Goal: Transaction & Acquisition: Purchase product/service

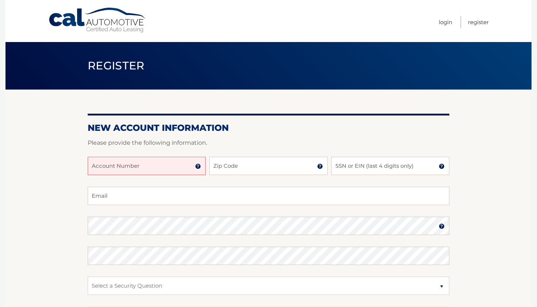
click at [167, 167] on input "Account Number" at bounding box center [147, 166] width 118 height 18
paste input "44456002897"
type input "44456002897"
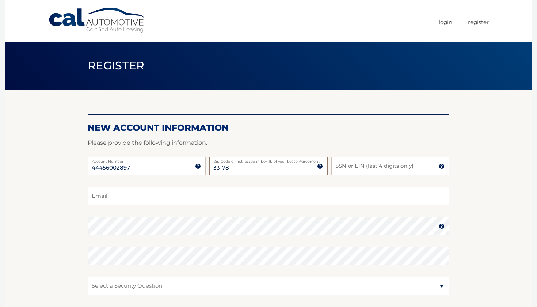
type input "33178"
type input "2837"
type input "rackie21@hotmail.com"
click at [278, 222] on label "Password" at bounding box center [269, 220] width 362 height 6
click at [54, 253] on section "New Account Information Please provide the following information. 44456002897 A…" at bounding box center [268, 232] width 526 height 285
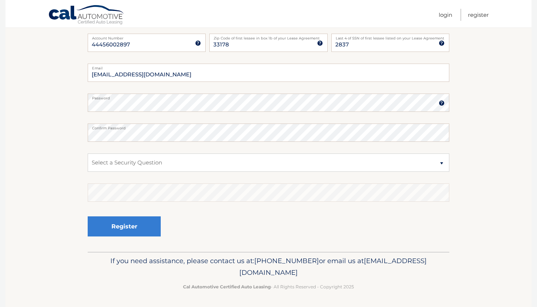
scroll to position [123, 0]
select select "2"
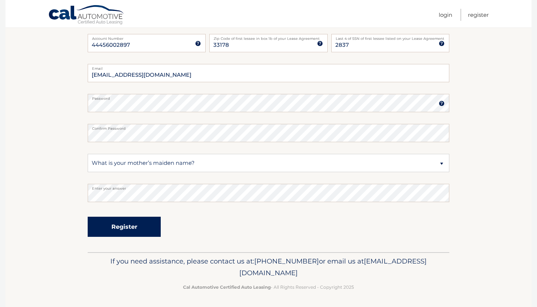
click at [143, 235] on button "Register" at bounding box center [124, 227] width 73 height 20
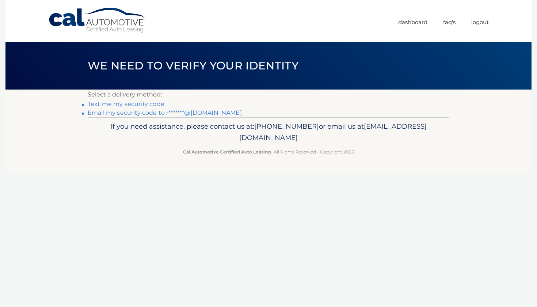
click at [201, 111] on link "Email my security code to r*******@hotmail.com" at bounding box center [165, 112] width 154 height 7
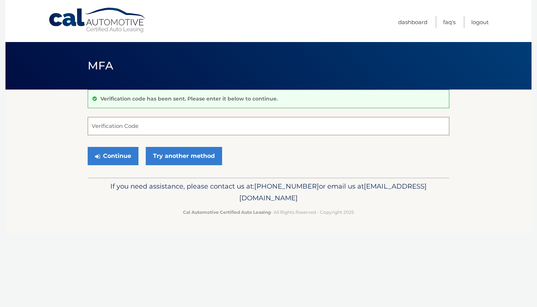
paste input "634020"
type input "634020"
click at [126, 151] on button "Continue" at bounding box center [113, 156] width 51 height 18
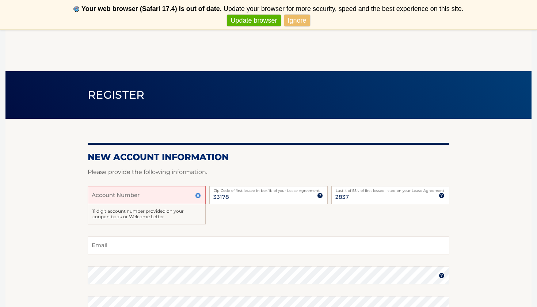
scroll to position [118, 0]
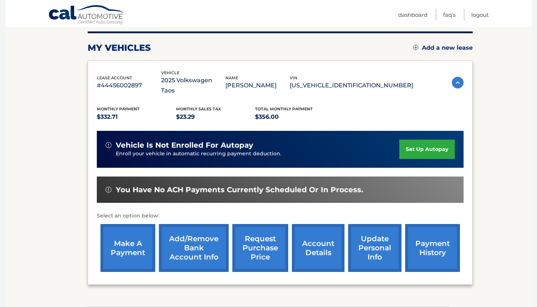
scroll to position [91, 0]
click at [318, 239] on link "account details" at bounding box center [318, 248] width 53 height 48
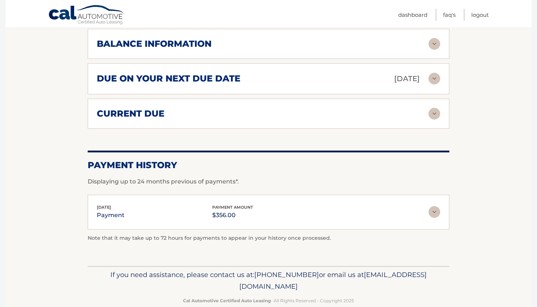
scroll to position [468, 0]
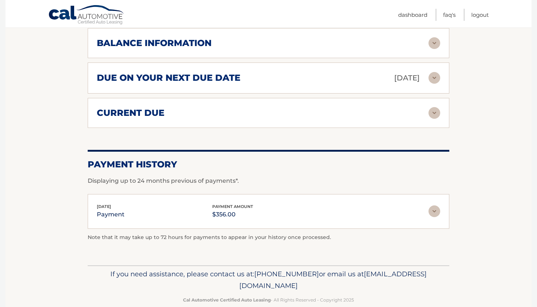
click at [437, 205] on img at bounding box center [435, 211] width 12 height 12
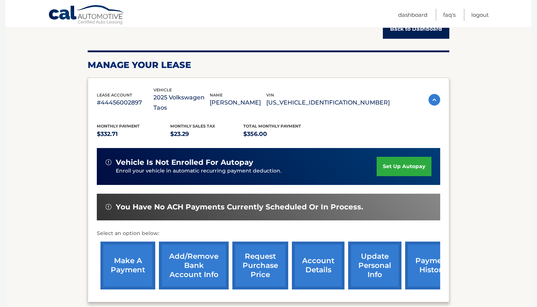
scroll to position [90, 0]
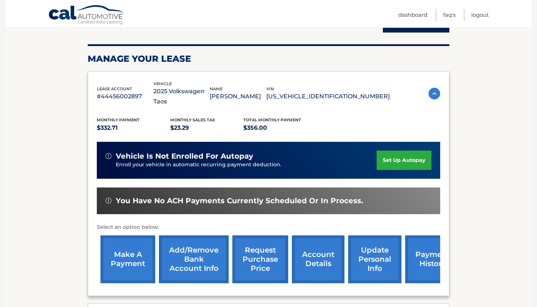
click at [123, 244] on link "make a payment" at bounding box center [127, 259] width 55 height 48
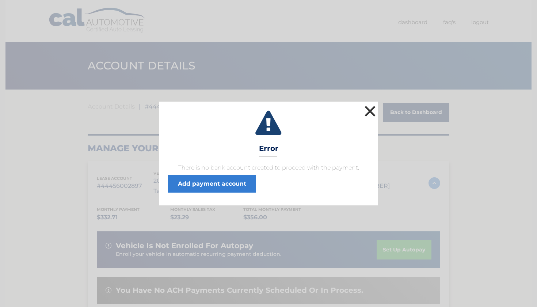
click at [369, 115] on button "×" at bounding box center [370, 111] width 15 height 15
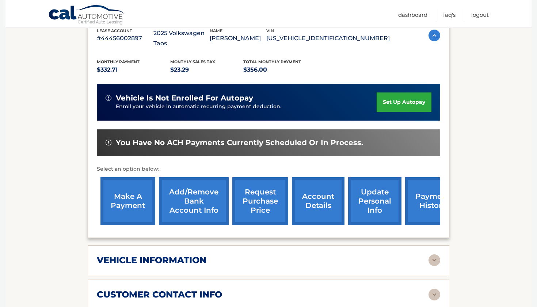
scroll to position [215, 0]
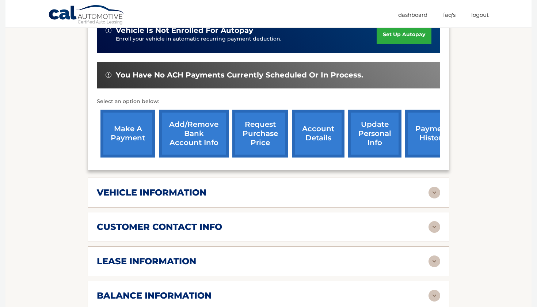
click at [326, 122] on link "account details" at bounding box center [318, 134] width 53 height 48
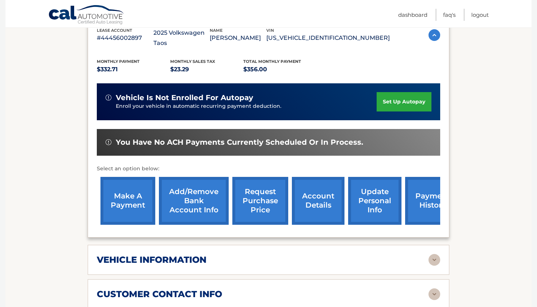
scroll to position [148, 0]
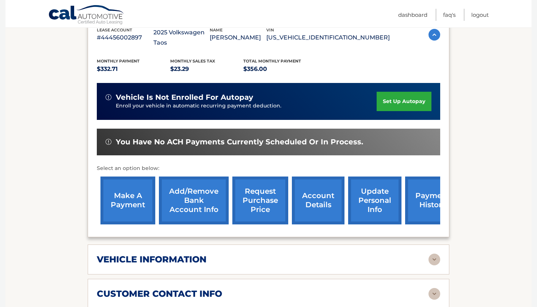
click at [424, 190] on link "payment history" at bounding box center [432, 201] width 55 height 48
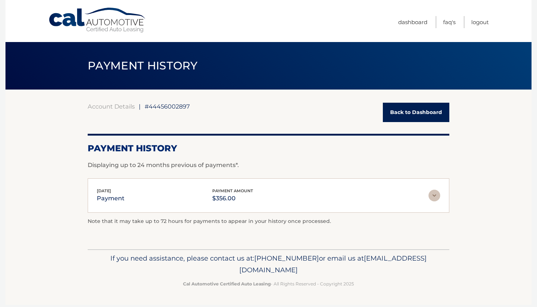
click at [433, 196] on img at bounding box center [435, 196] width 12 height 12
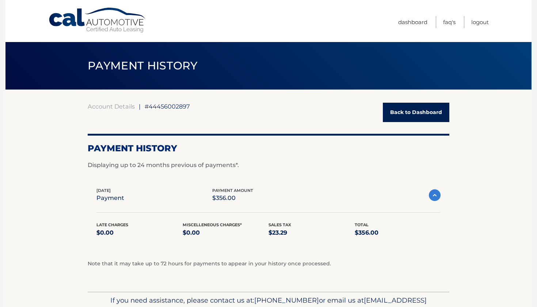
click at [432, 112] on link "Back to Dashboard" at bounding box center [416, 112] width 67 height 19
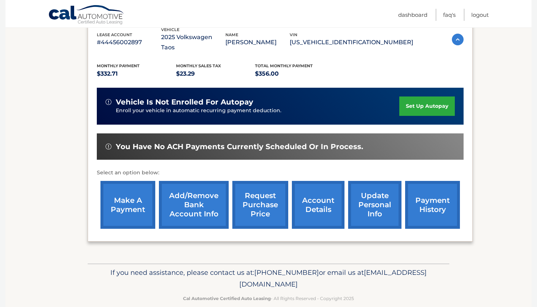
scroll to position [134, 0]
click at [312, 204] on link "account details" at bounding box center [318, 205] width 53 height 48
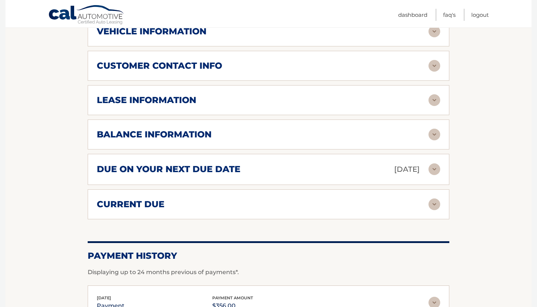
scroll to position [377, 0]
click at [441, 156] on div "due on your next due date [DATE] Late Charges $0.00 Miscellaneous Charges $0.00…" at bounding box center [269, 168] width 362 height 31
click at [432, 163] on img at bounding box center [435, 169] width 12 height 12
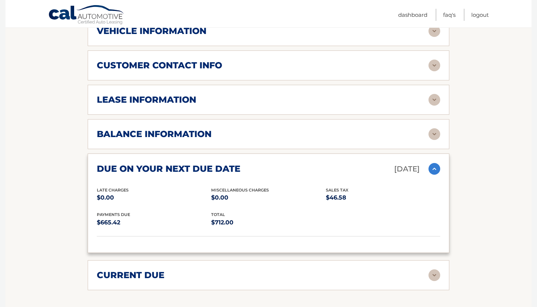
click at [431, 269] on img at bounding box center [435, 275] width 12 height 12
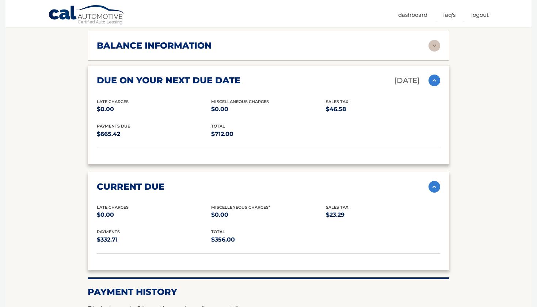
scroll to position [466, 0]
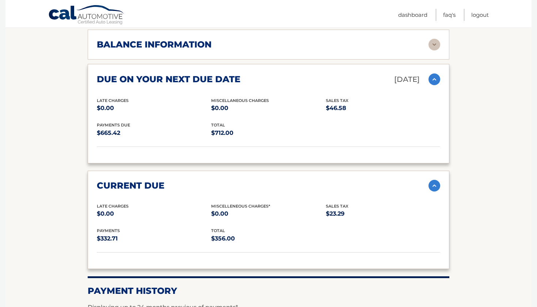
click at [221, 204] on span "Miscelleneous Charges*" at bounding box center [240, 206] width 59 height 5
click at [225, 234] on p "$356.00" at bounding box center [268, 239] width 114 height 10
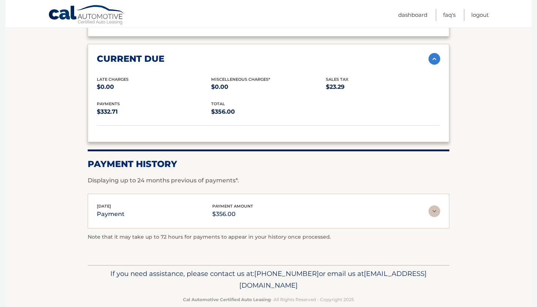
scroll to position [593, 0]
click at [437, 206] on img at bounding box center [435, 212] width 12 height 12
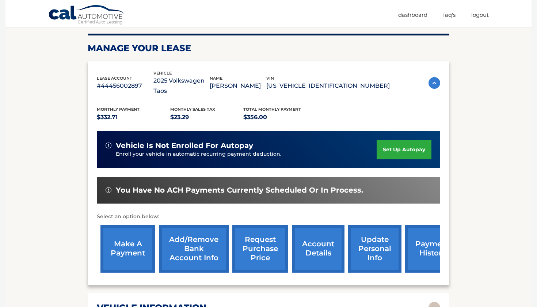
scroll to position [112, 0]
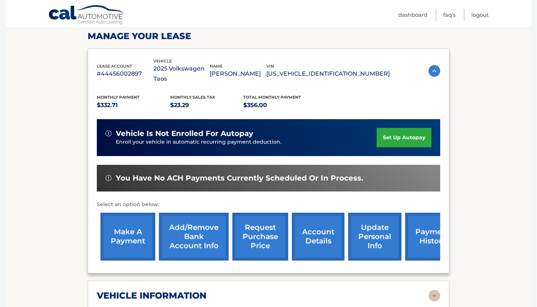
click at [99, 221] on div "make a payment Add/Remove bank account info request purchase price account deta…" at bounding box center [280, 236] width 367 height 55
click at [121, 224] on link "make a payment" at bounding box center [127, 237] width 55 height 48
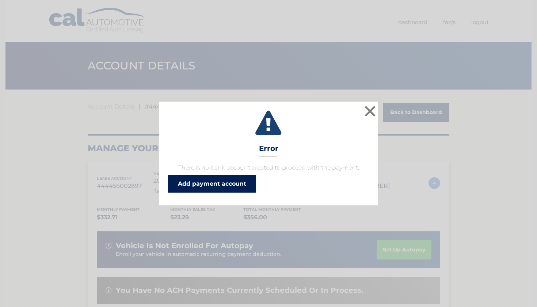
click at [210, 187] on link "Add payment account" at bounding box center [212, 184] width 88 height 18
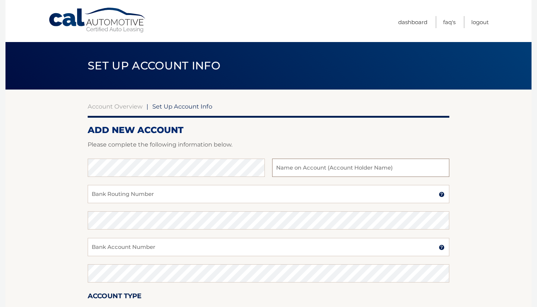
click at [296, 169] on input "text" at bounding box center [360, 168] width 177 height 18
click at [261, 194] on input "Bank Routing Number" at bounding box center [269, 194] width 362 height 18
paste input "063100277"
type input "063100277"
click at [325, 166] on input "text" at bounding box center [360, 168] width 177 height 18
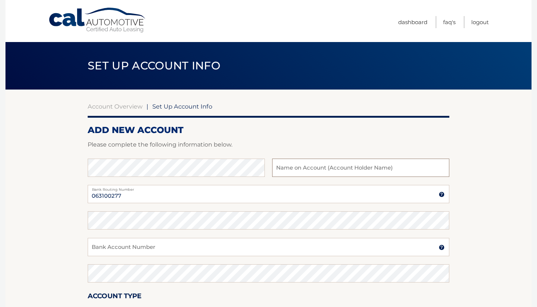
paste input "005481549800"
type input "005481549800"
click at [274, 240] on input "Bank Account Number" at bounding box center [269, 247] width 362 height 18
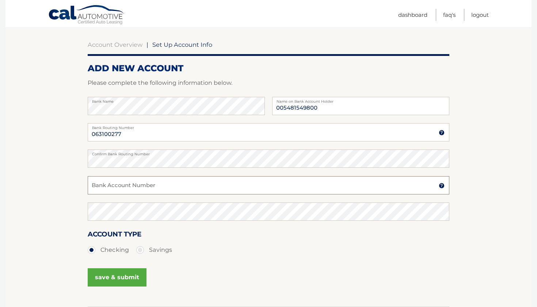
scroll to position [65, 0]
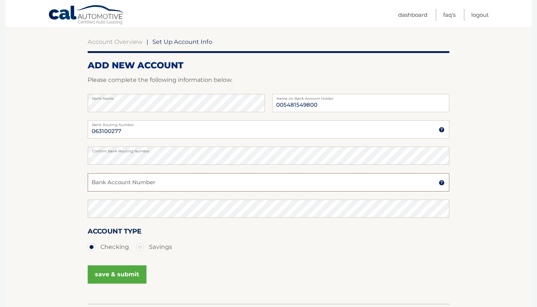
paste input "005481549800"
type input "005481549800"
drag, startPoint x: 329, startPoint y: 102, endPoint x: 224, endPoint y: 98, distance: 104.6
click at [224, 98] on div "Bank Name 005481549800 Name on Bank Account Holder" at bounding box center [269, 107] width 362 height 26
type input "Carlos Villanueva"
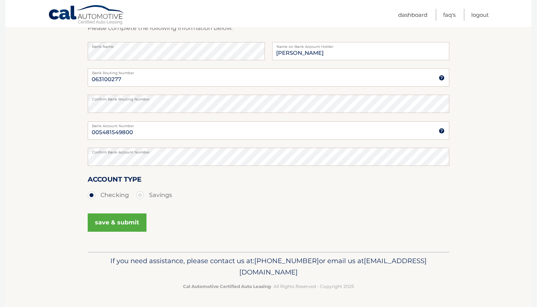
scroll to position [116, 0]
click at [118, 220] on button "save & submit" at bounding box center [117, 223] width 59 height 18
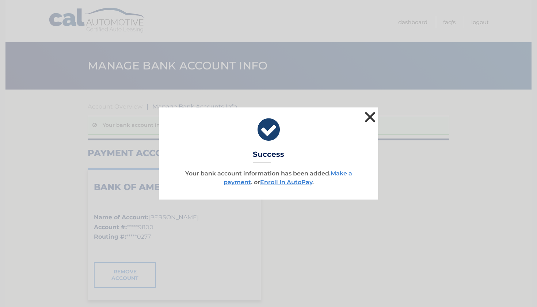
click at [373, 117] on button "×" at bounding box center [370, 117] width 15 height 15
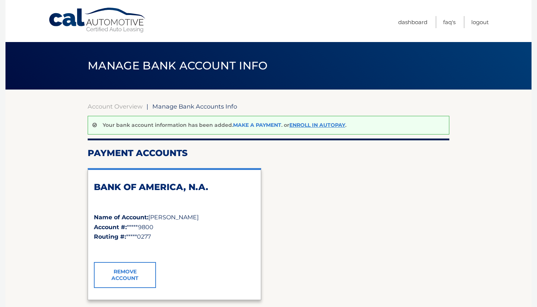
click at [265, 127] on link "Make a payment" at bounding box center [257, 125] width 48 height 7
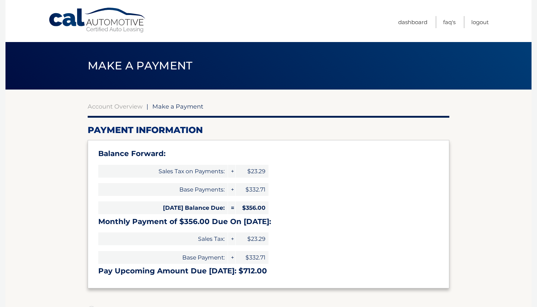
select select "NTMzOGM0YjktNDRlMC00YmJmLWJiMTItODI3M2U1MGM0MzM1"
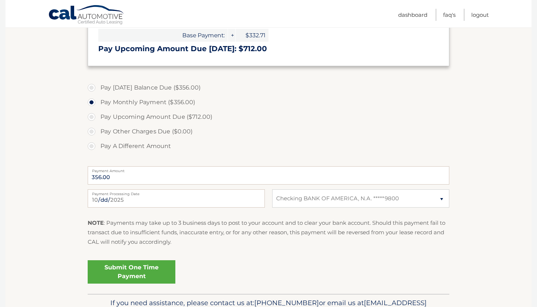
scroll to position [223, 0]
click at [144, 269] on link "Submit One Time Payment" at bounding box center [132, 270] width 88 height 23
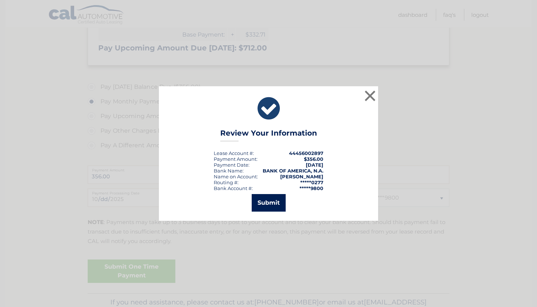
click at [278, 201] on button "Submit" at bounding box center [269, 203] width 34 height 18
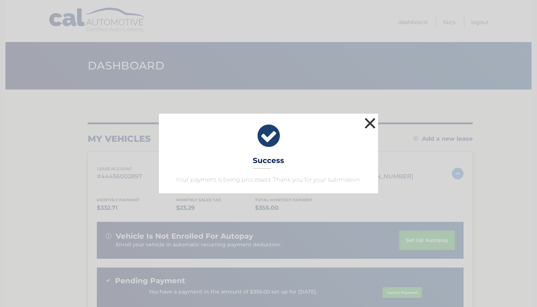
click at [370, 123] on button "×" at bounding box center [370, 123] width 15 height 15
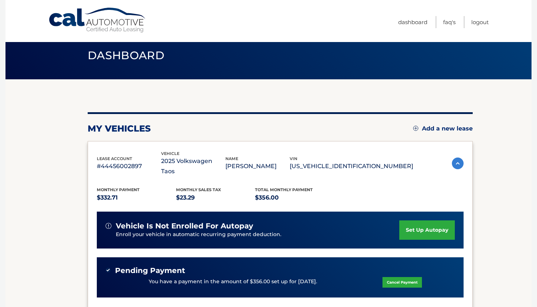
scroll to position [6, 0]
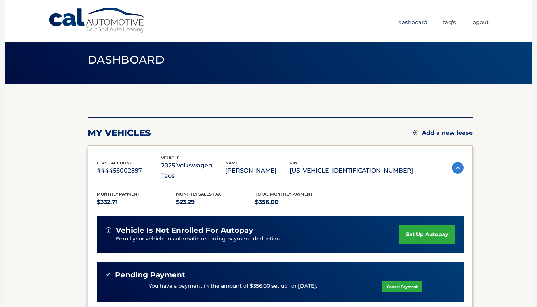
click at [417, 26] on link "Dashboard" at bounding box center [412, 22] width 29 height 12
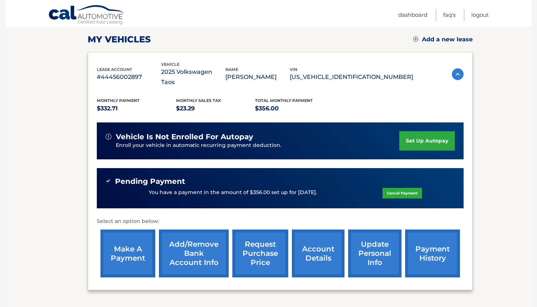
scroll to position [98, 0]
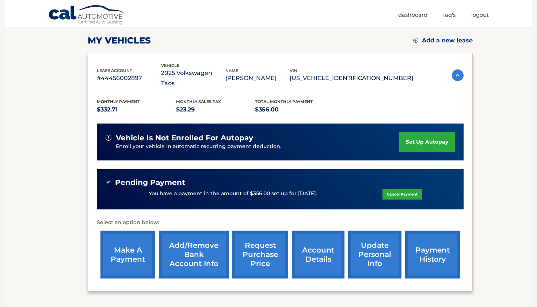
click at [311, 246] on link "account details" at bounding box center [318, 255] width 53 height 48
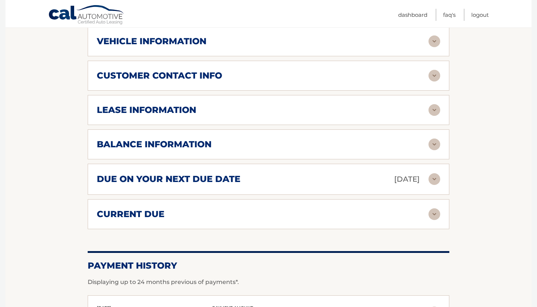
scroll to position [381, 0]
click at [432, 138] on img at bounding box center [435, 144] width 12 height 12
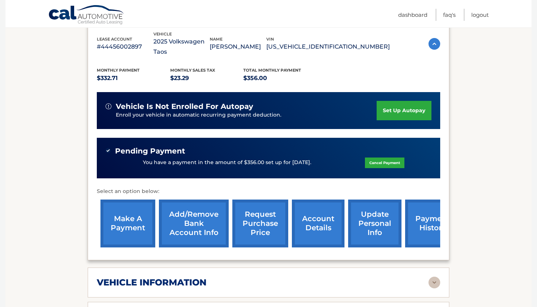
scroll to position [137, 0]
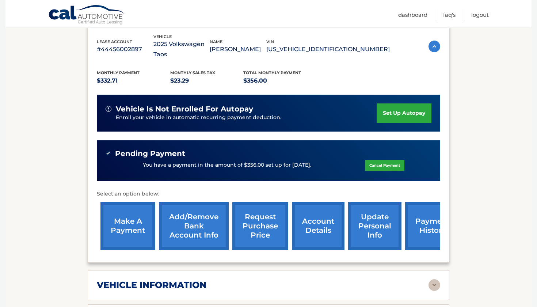
click at [124, 219] on link "make a payment" at bounding box center [127, 226] width 55 height 48
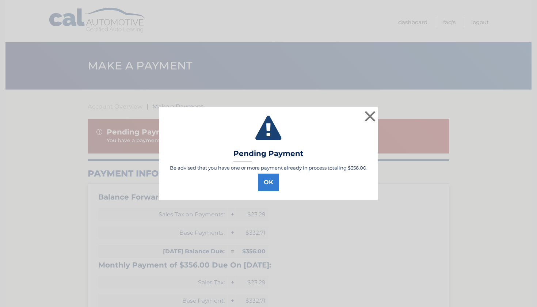
select select "NTMzOGM0YjktNDRlMC00YmJmLWJiMTItODI3M2U1MGM0MzM1"
click at [266, 187] on button "OK" at bounding box center [268, 183] width 21 height 18
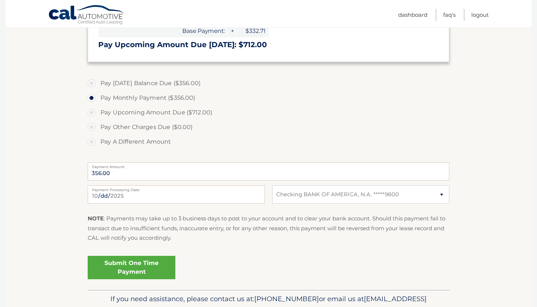
scroll to position [271, 0]
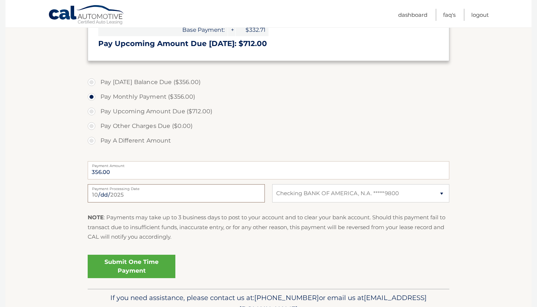
click at [137, 192] on input "[DATE]" at bounding box center [176, 193] width 177 height 18
click at [192, 133] on label "Pay A Different Amount" at bounding box center [269, 140] width 362 height 15
click at [98, 133] on input "Pay A Different Amount" at bounding box center [94, 139] width 7 height 12
radio input "true"
click at [415, 16] on link "Dashboard" at bounding box center [412, 15] width 29 height 12
